Goal: Transaction & Acquisition: Purchase product/service

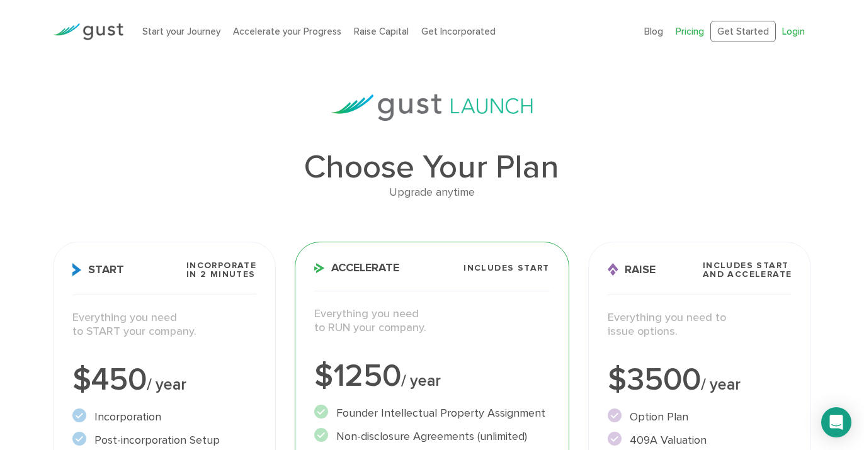
click at [794, 29] on link "Login" at bounding box center [793, 31] width 23 height 11
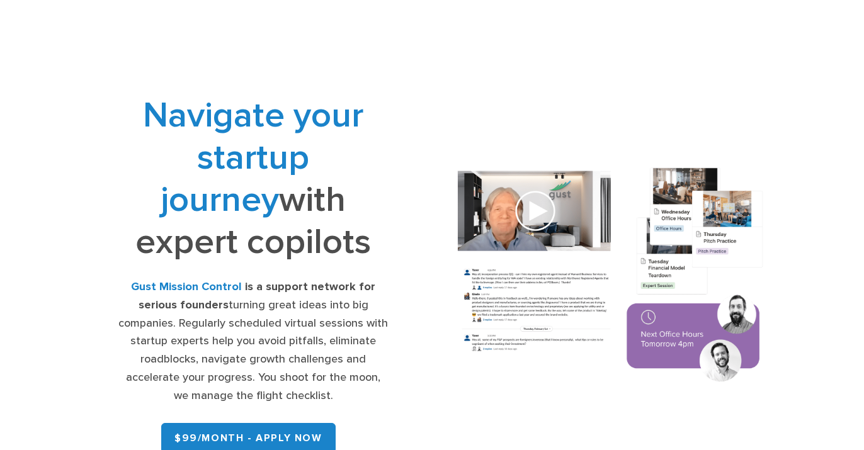
scroll to position [71, 0]
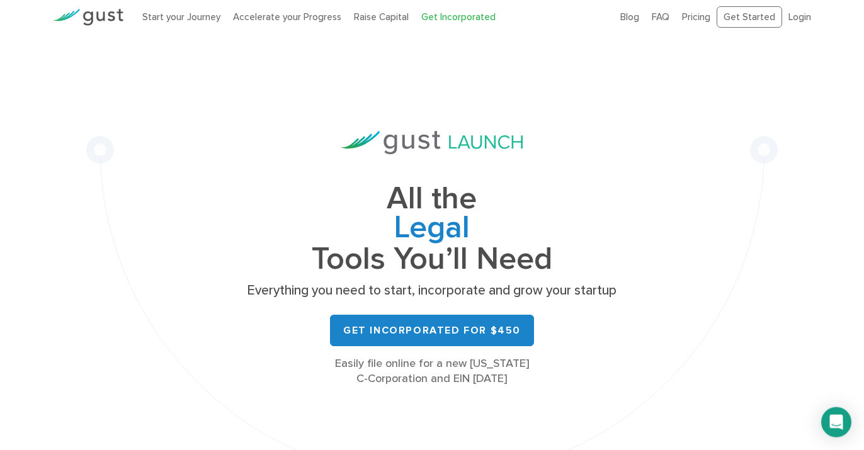
scroll to position [30, 0]
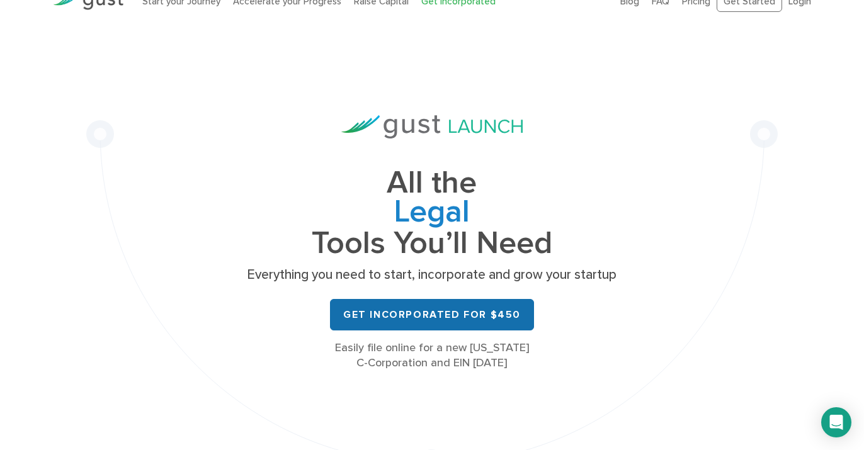
click at [439, 314] on link "Get Incorporated for $450" at bounding box center [432, 314] width 204 height 31
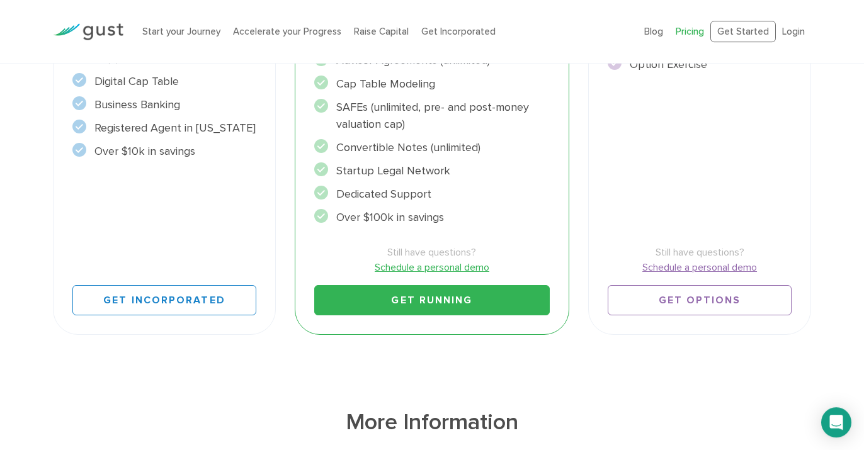
scroll to position [433, 0]
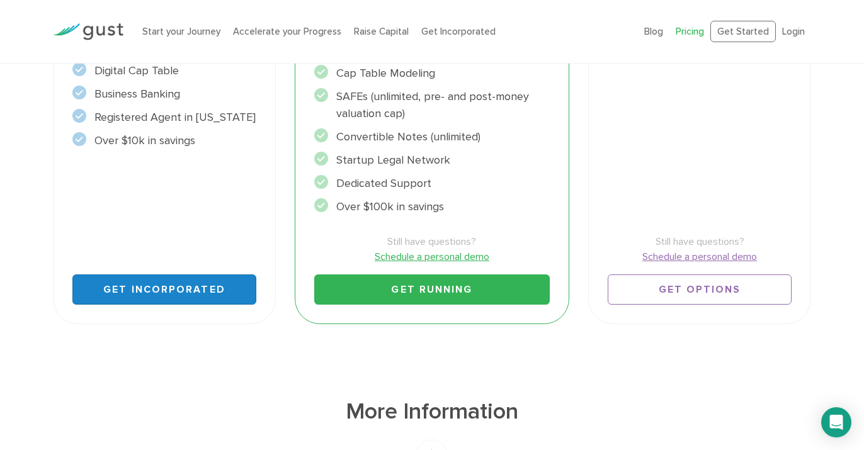
click at [164, 283] on link "Get Incorporated" at bounding box center [164, 289] width 184 height 30
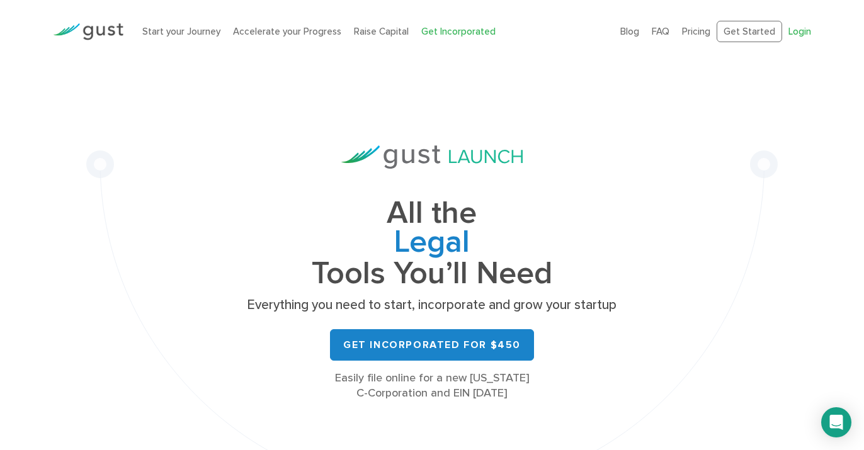
click at [795, 28] on link "Login" at bounding box center [799, 31] width 23 height 11
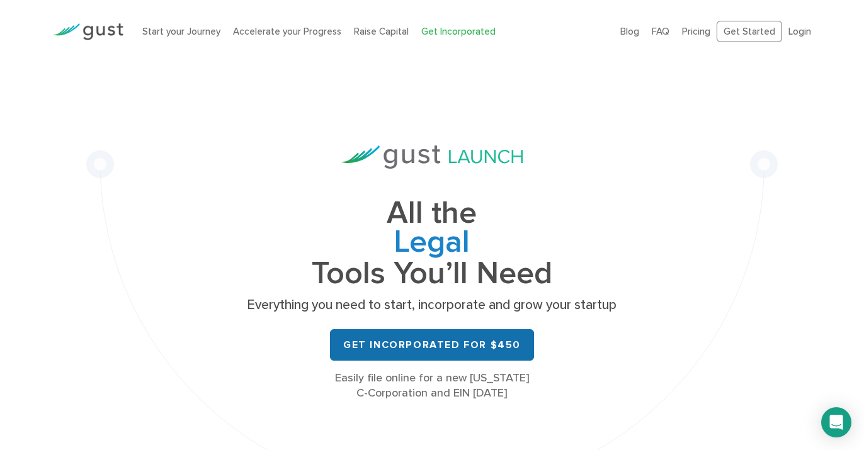
click at [416, 344] on link "Get Incorporated for $450" at bounding box center [432, 344] width 204 height 31
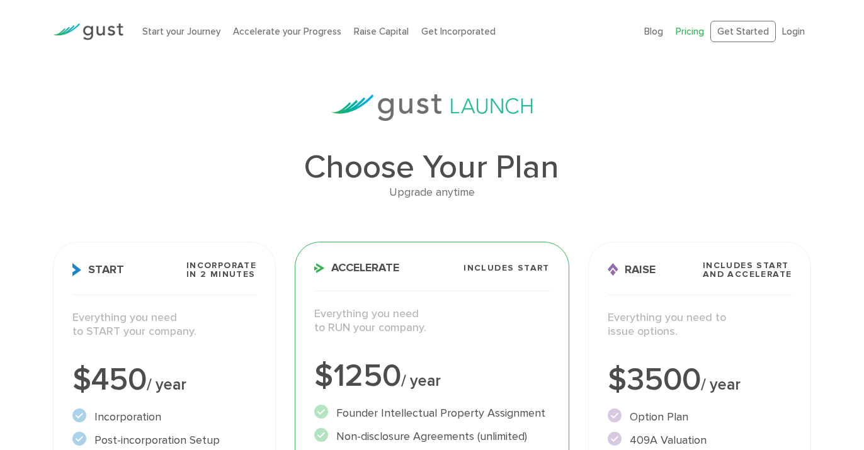
scroll to position [353, 0]
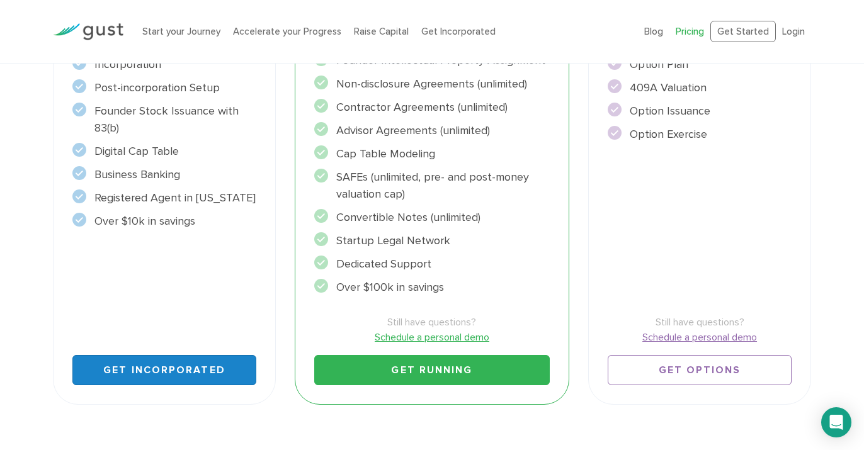
click at [145, 382] on link "Get Incorporated" at bounding box center [164, 370] width 184 height 30
